Goal: Ask a question

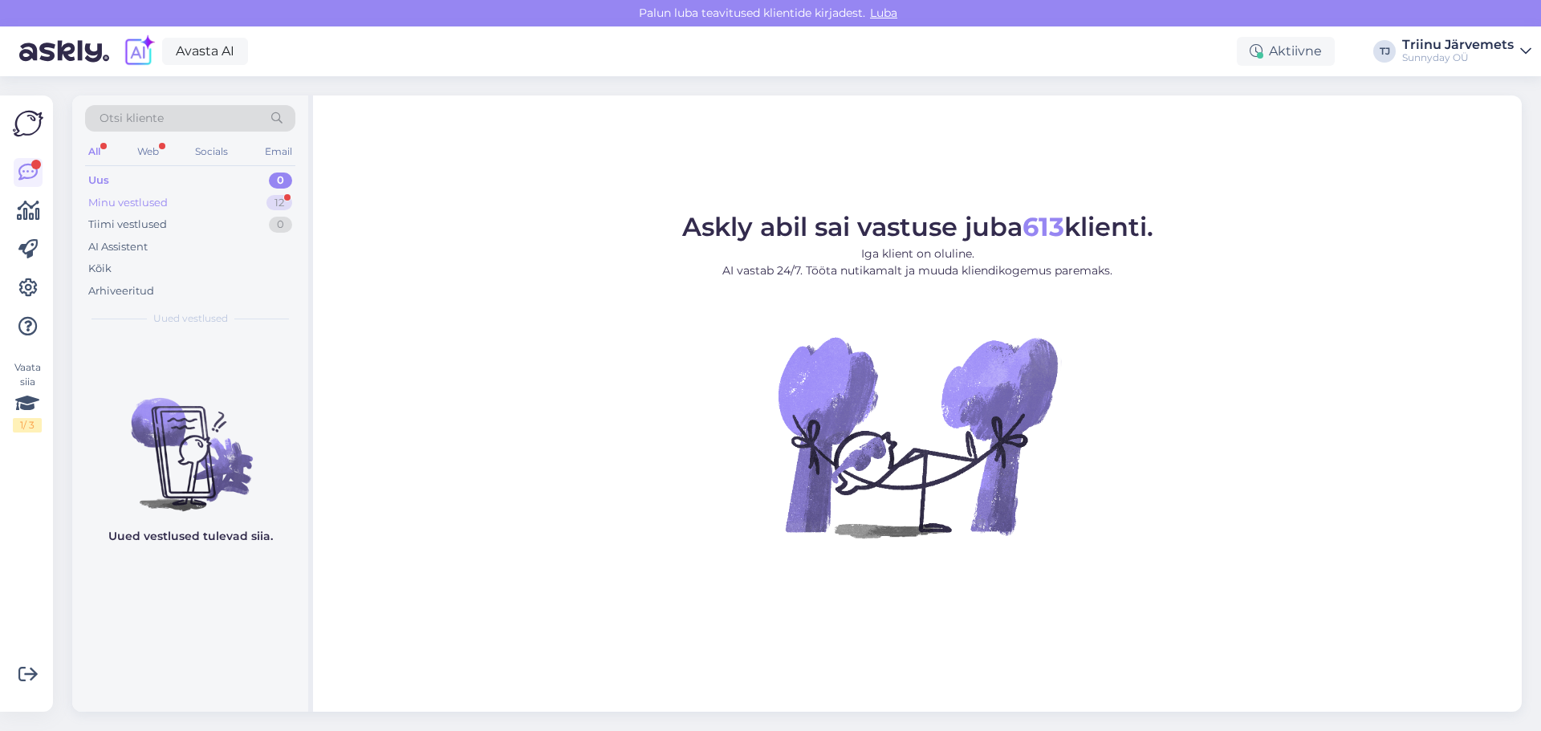
click at [121, 201] on div "Minu vestlused" at bounding box center [127, 203] width 79 height 16
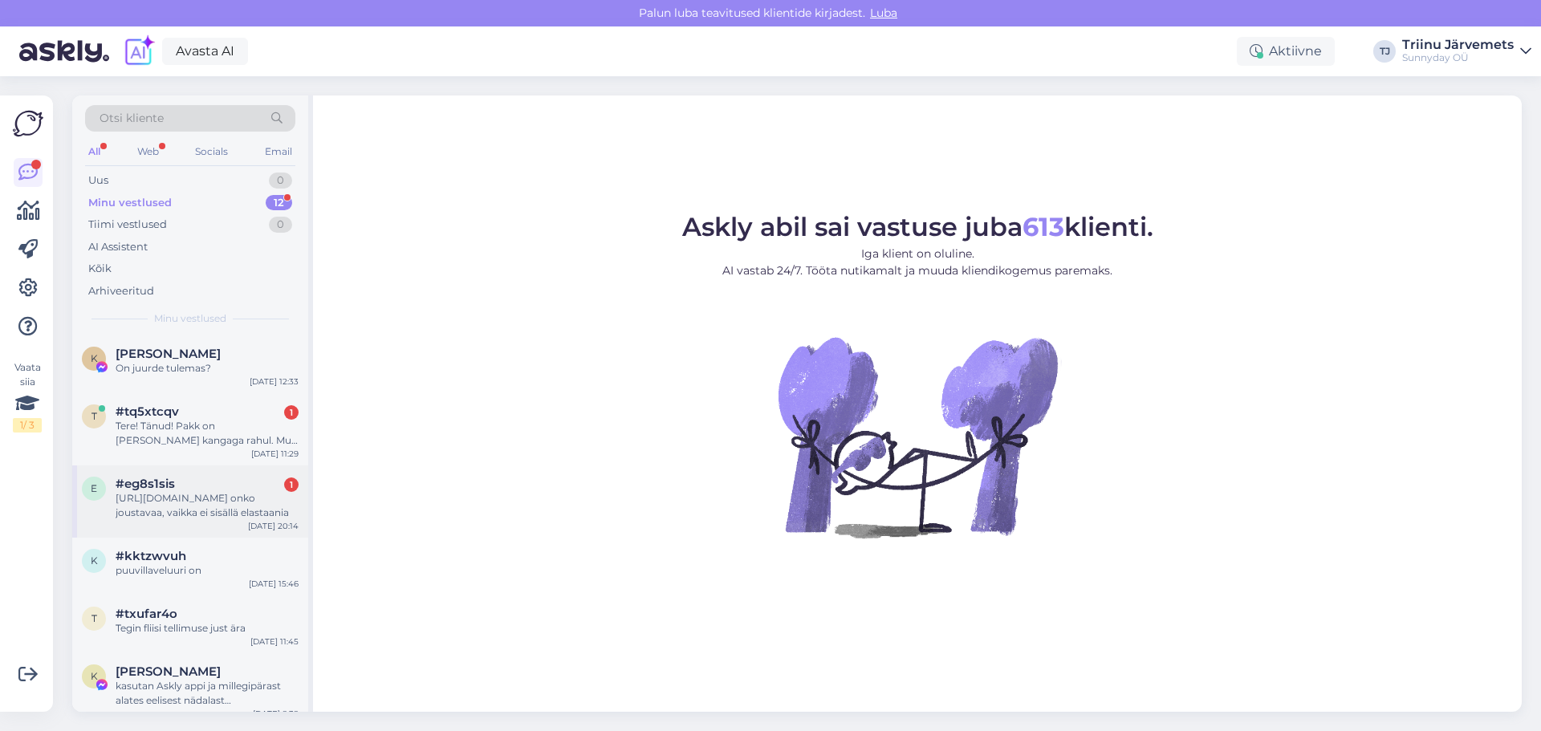
click at [199, 510] on div "[URL][DOMAIN_NAME] onko joustavaa, vaikka ei sisällä elastaania" at bounding box center [207, 505] width 183 height 29
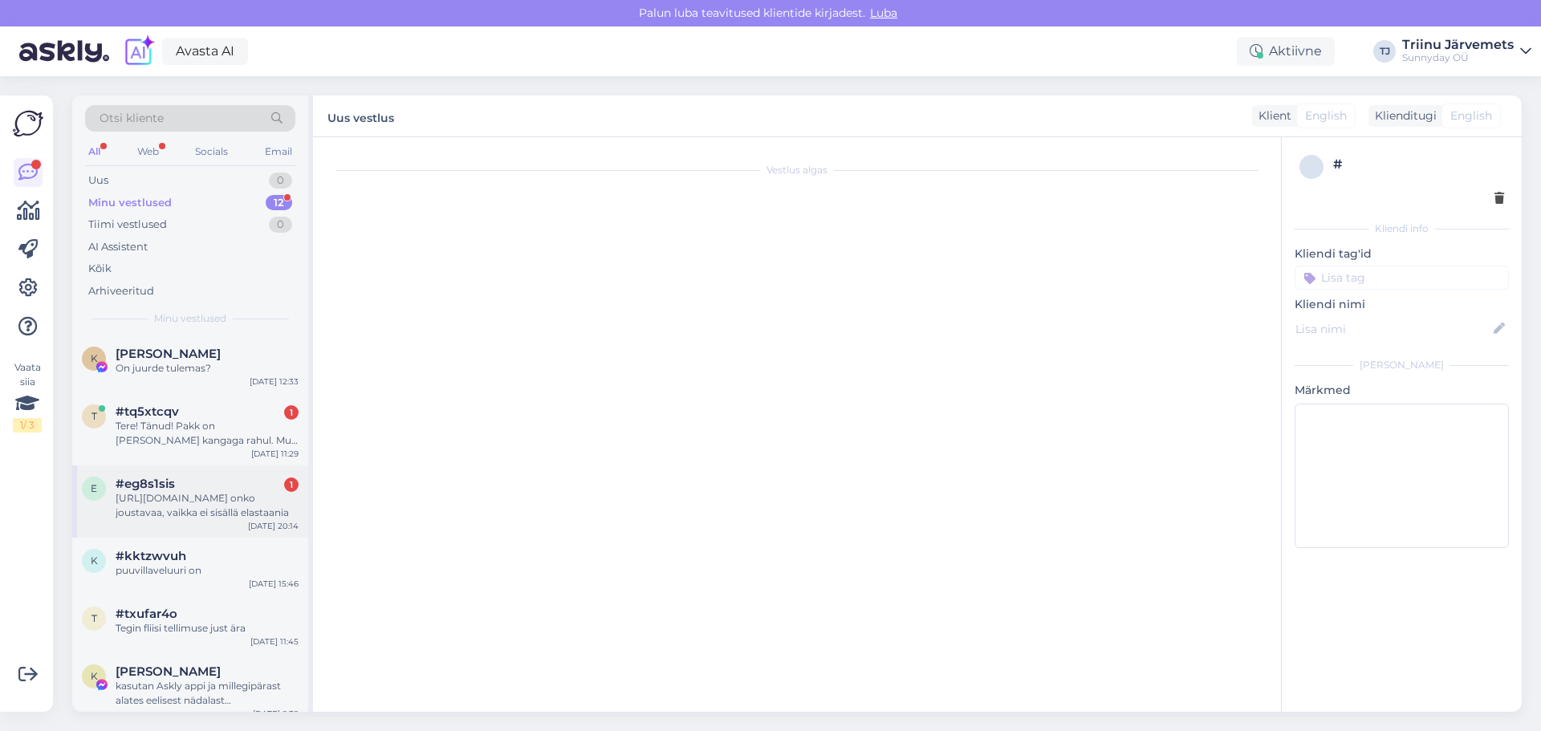
scroll to position [2685, 0]
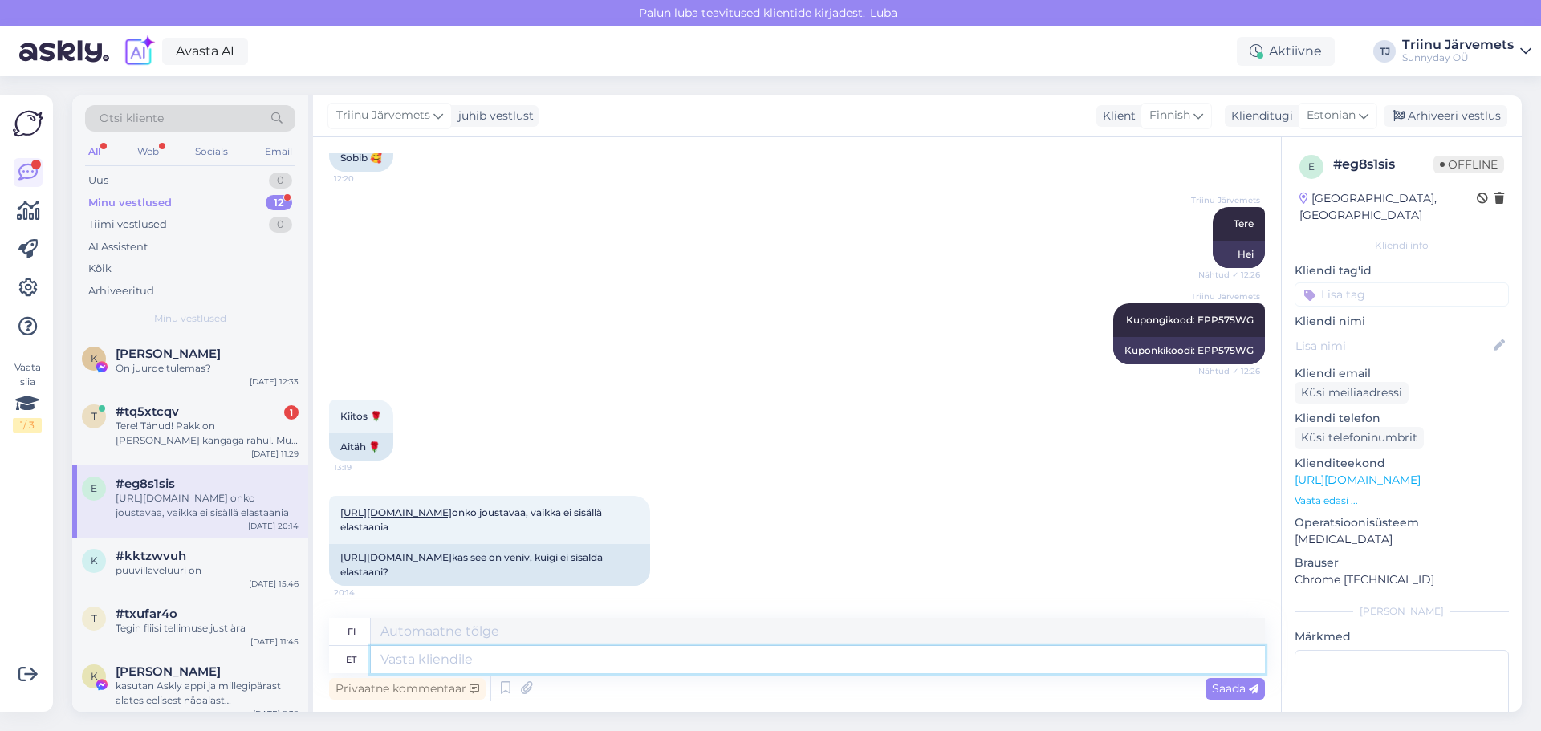
click at [396, 663] on textarea at bounding box center [818, 659] width 894 height 27
type textarea "ja"
type textarea "ja venib,"
type textarea "ja venyy"
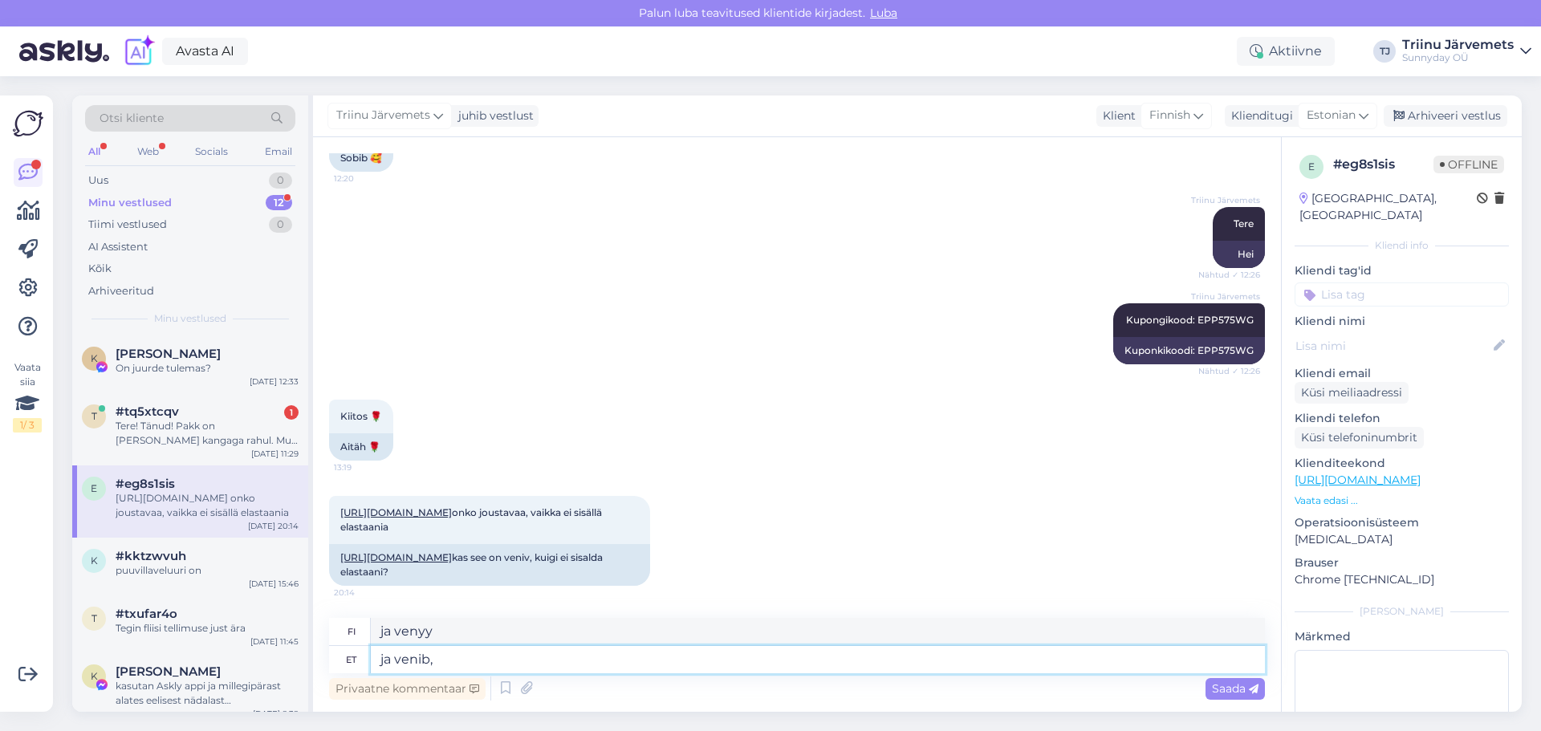
type textarea "ja venib, a"
type textarea "ja venyy,"
type textarea "ja venib pi"
type textarea "ja venyy"
type textarea "ja venib piisavalt"
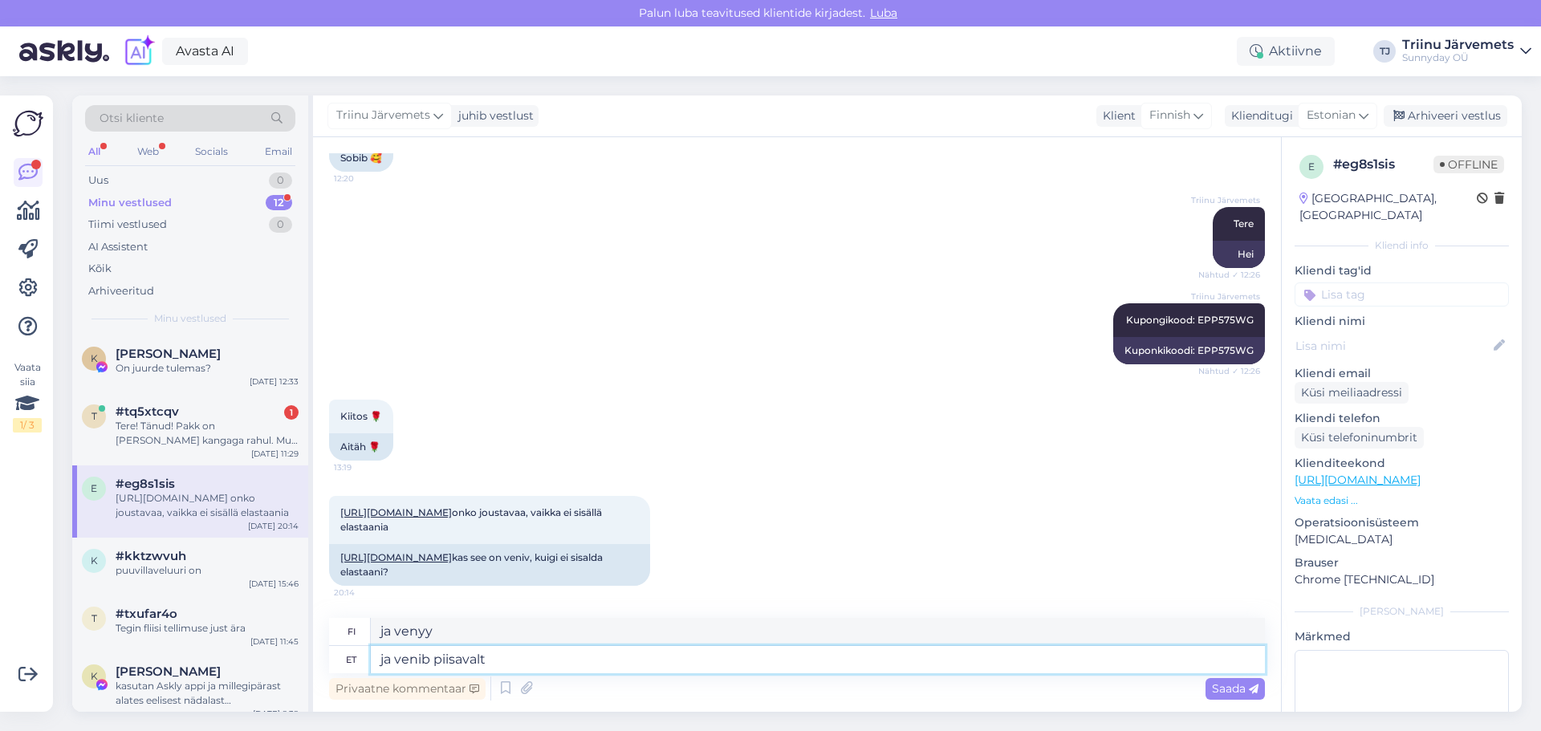
type textarea "ja venyy tarpeeksi"
type textarea "ja venib piisavalt"
click at [1219, 690] on span "Saada" at bounding box center [1235, 688] width 47 height 14
